Goal: Information Seeking & Learning: Learn about a topic

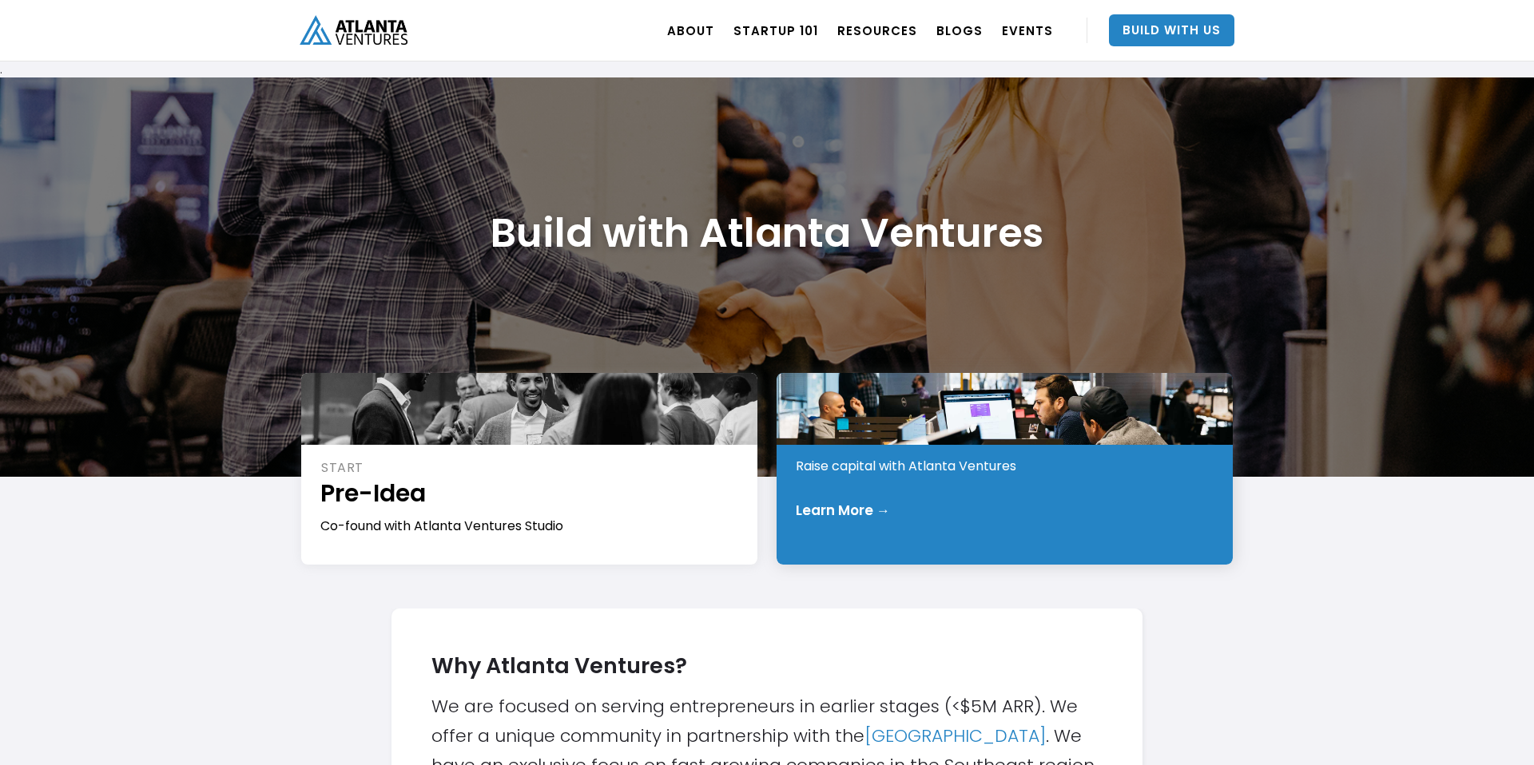
click at [818, 466] on div "Raise capital with Atlanta Ventures" at bounding box center [1005, 467] width 419 height 18
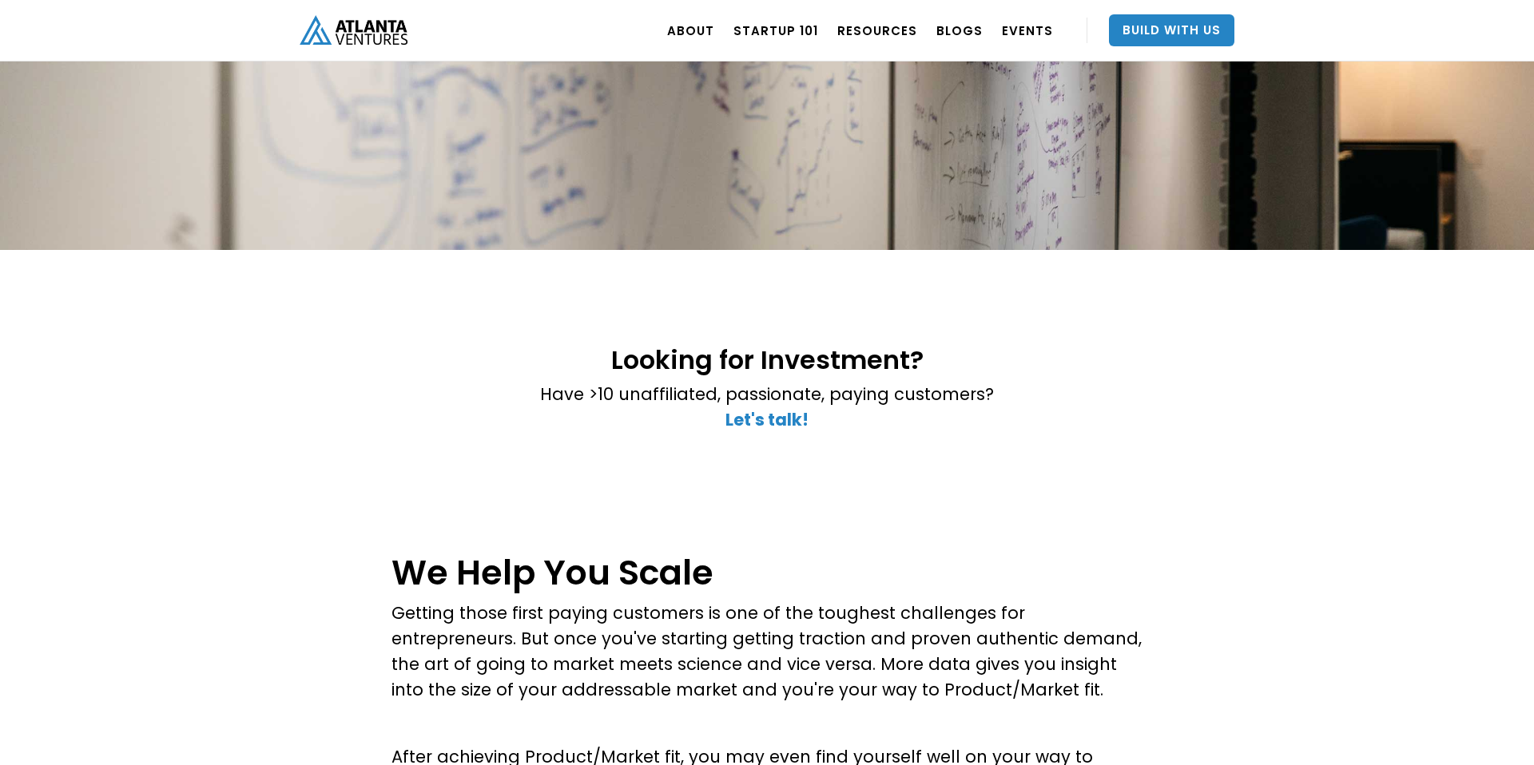
scroll to position [175, 0]
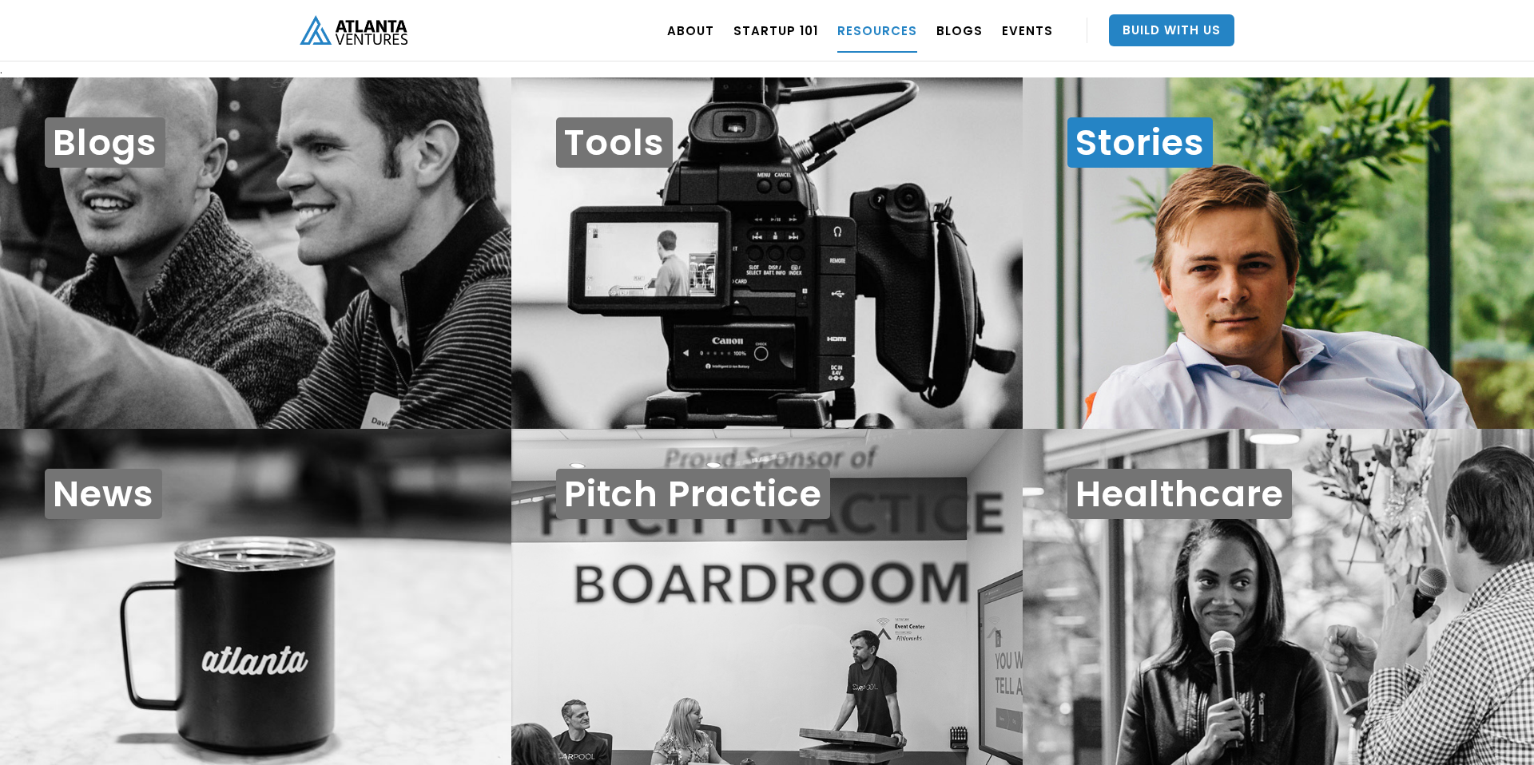
scroll to position [16, 0]
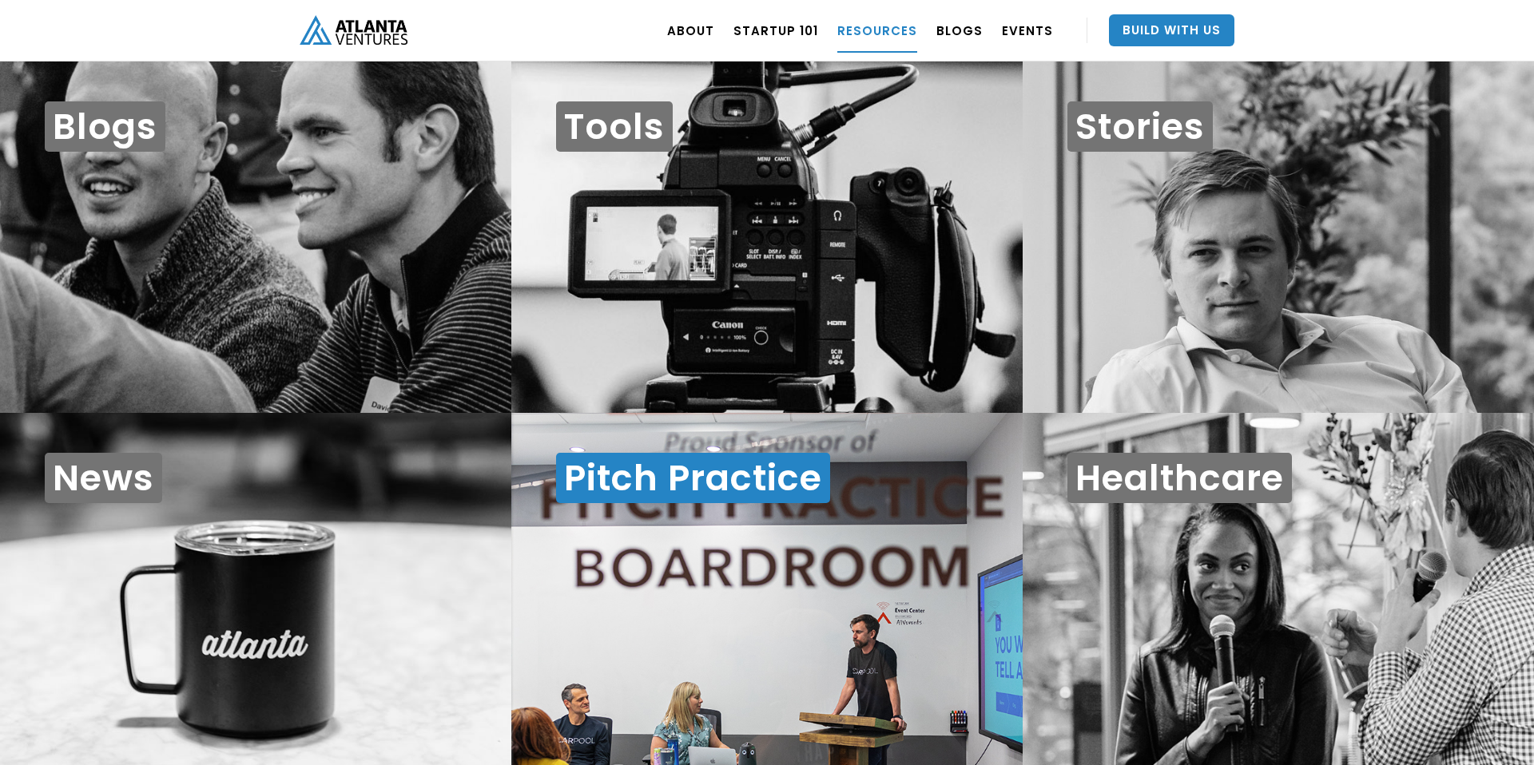
click at [810, 530] on div "Pitch Practice" at bounding box center [766, 589] width 511 height 352
